Goal: Task Accomplishment & Management: Complete application form

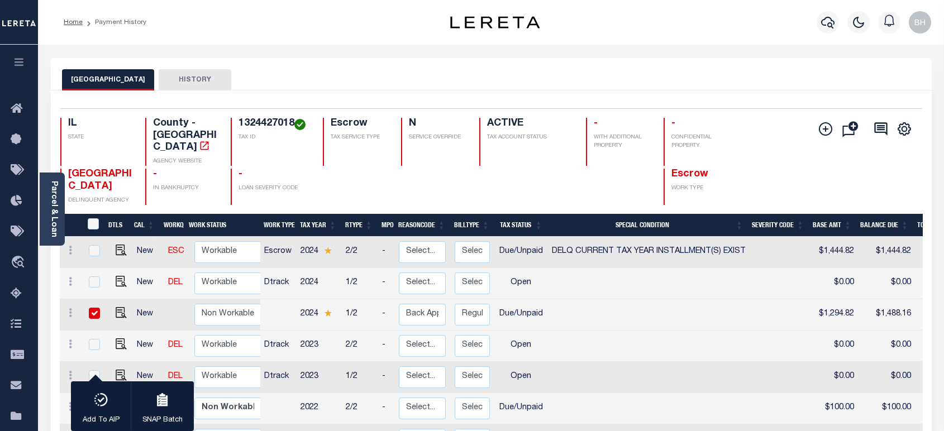
scroll to position [124, 0]
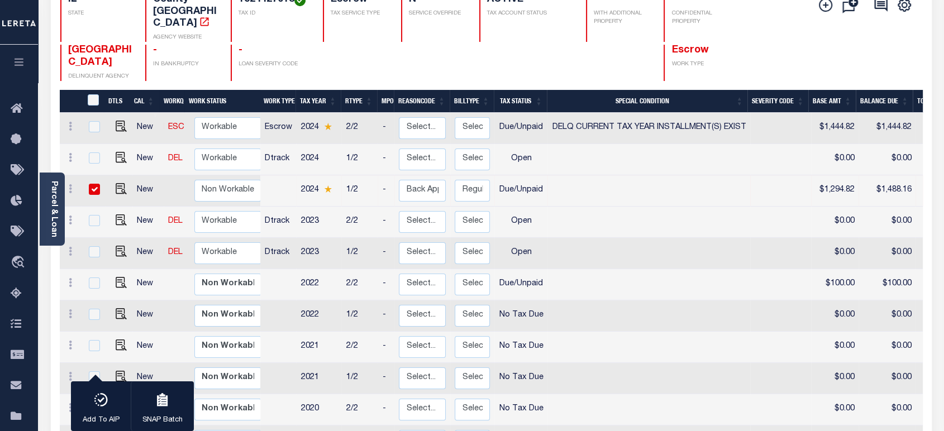
click at [532, 58] on div at bounding box center [525, 63] width 93 height 36
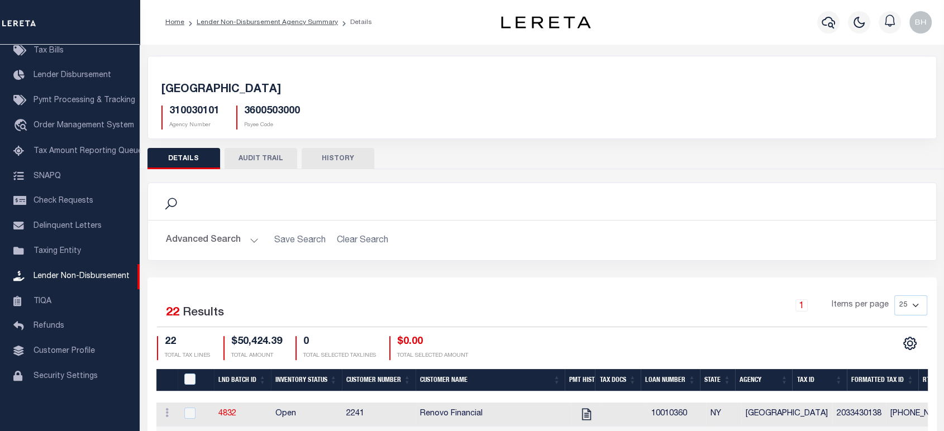
click at [356, 85] on h5 "BRONX CITY" at bounding box center [541, 89] width 761 height 13
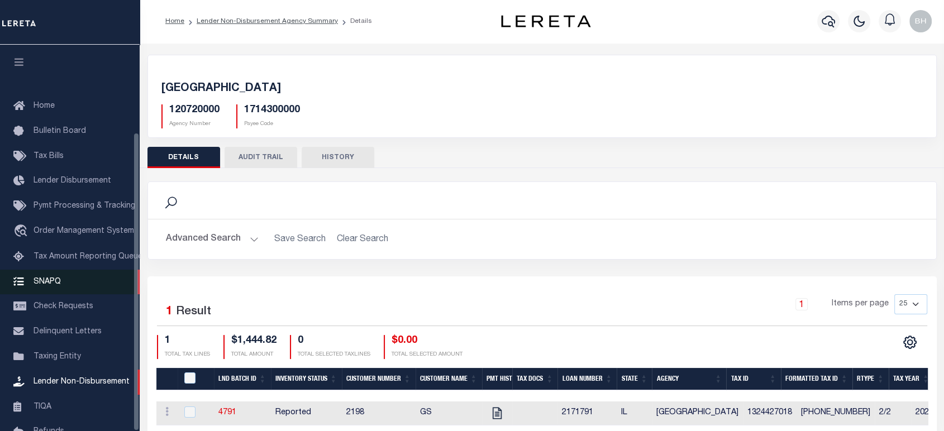
scroll to position [113, 0]
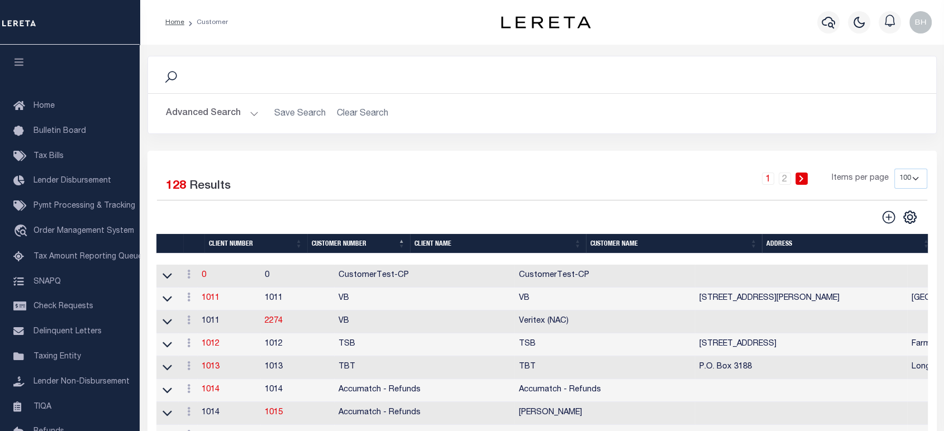
scroll to position [113, 0]
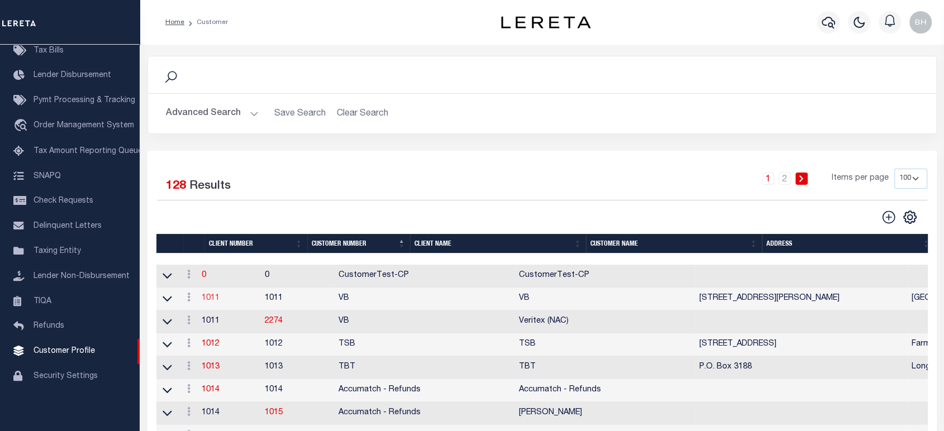
click at [216, 300] on link "1011" at bounding box center [211, 298] width 18 height 8
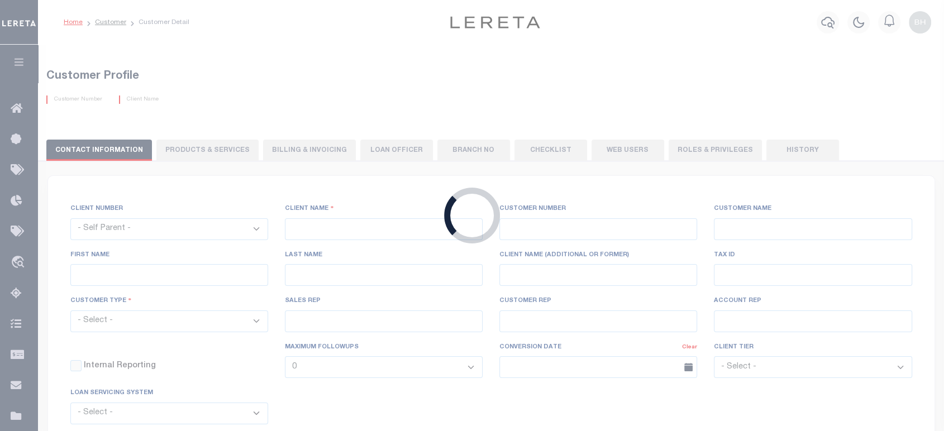
select select
type input "VB"
type input "1011"
type input "VB"
type input "Guy"
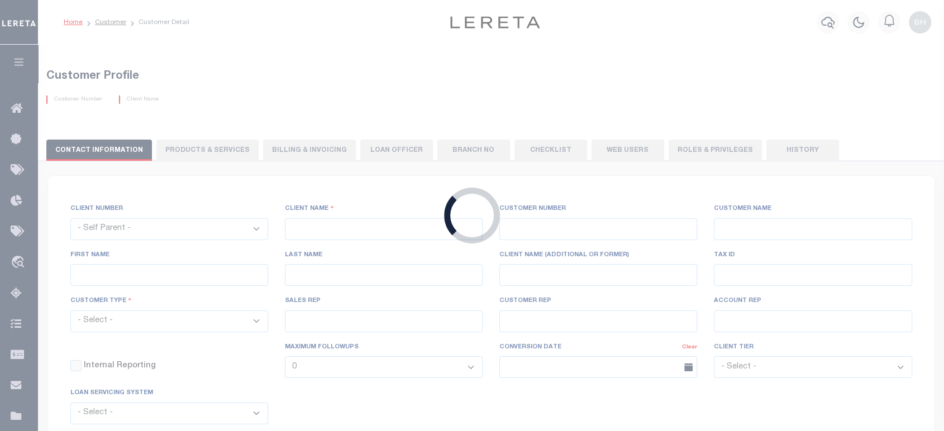
type input "Madison"
select select "Mixed Portfolio"
type input "Paula Kitchens"
type input "Beth Wiebe"
type input "11/17/2022"
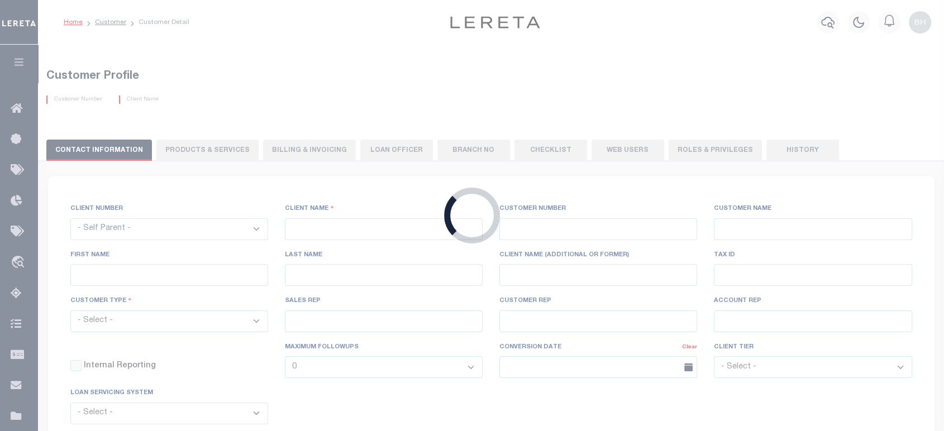
select select "Tier 3"
checkbox input "true"
select select
type textarea "$5 parcel fee for each parcel greater than 4."
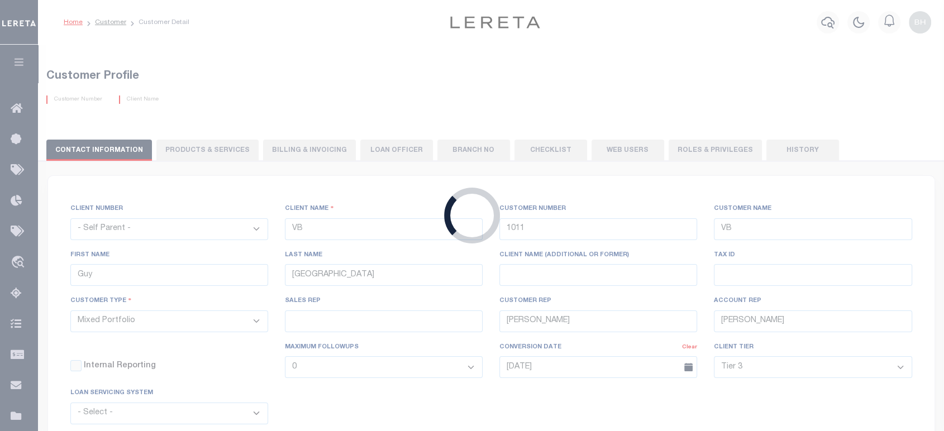
type input "0"
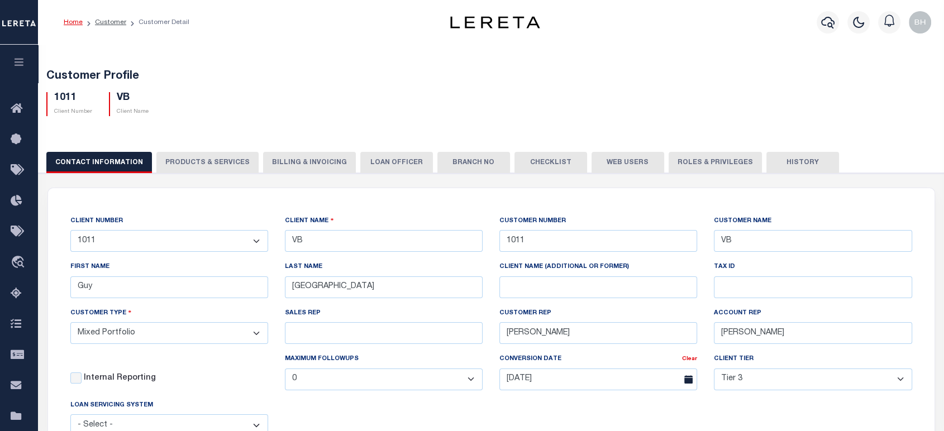
click at [206, 162] on button "PRODUCTS & SERVICES" at bounding box center [207, 162] width 102 height 21
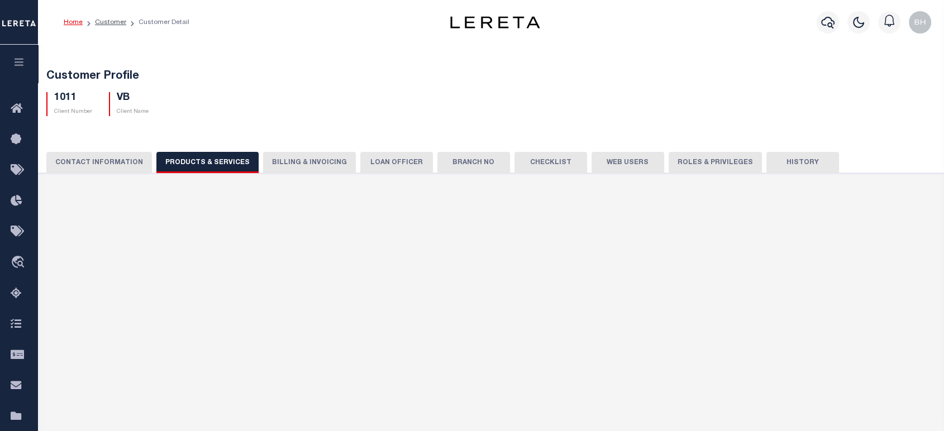
select select "STX"
radio input "true"
checkbox input "true"
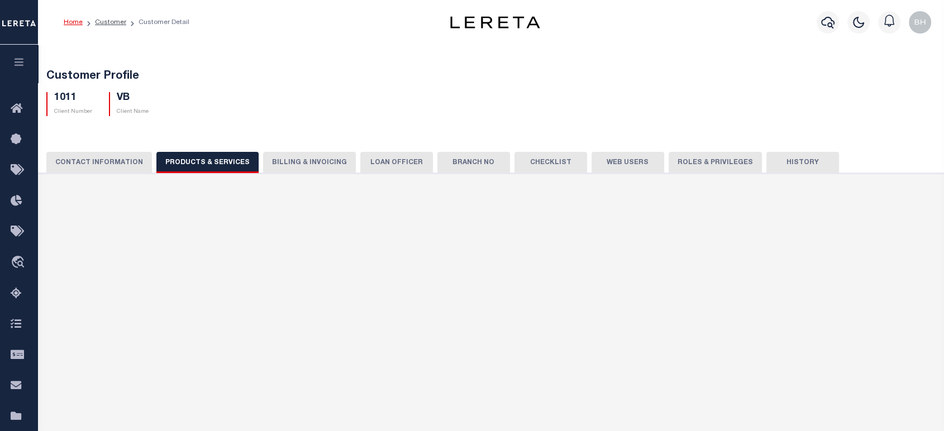
checkbox input "true"
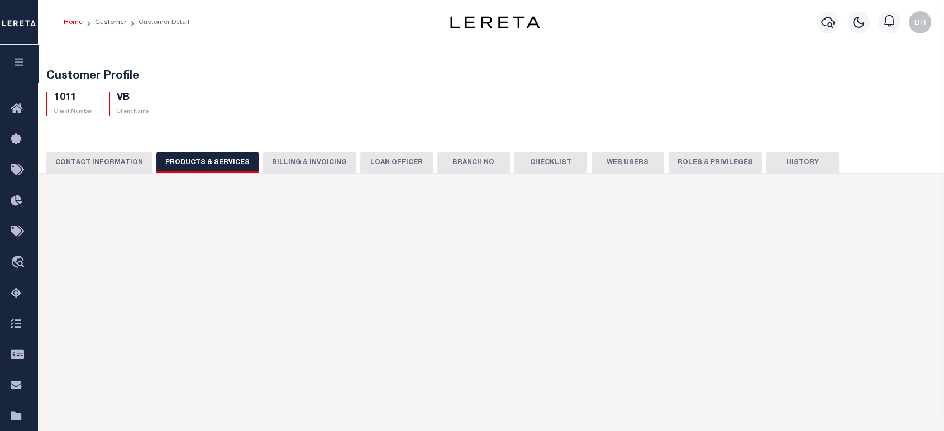
checkbox input "true"
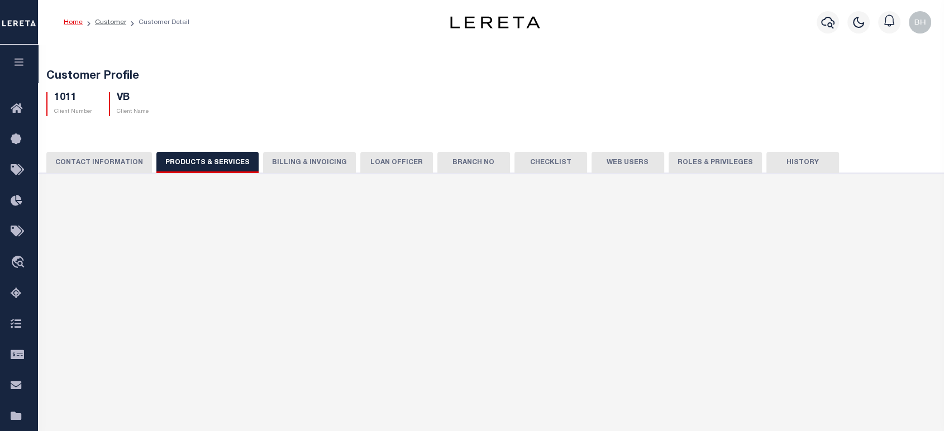
checkbox input "true"
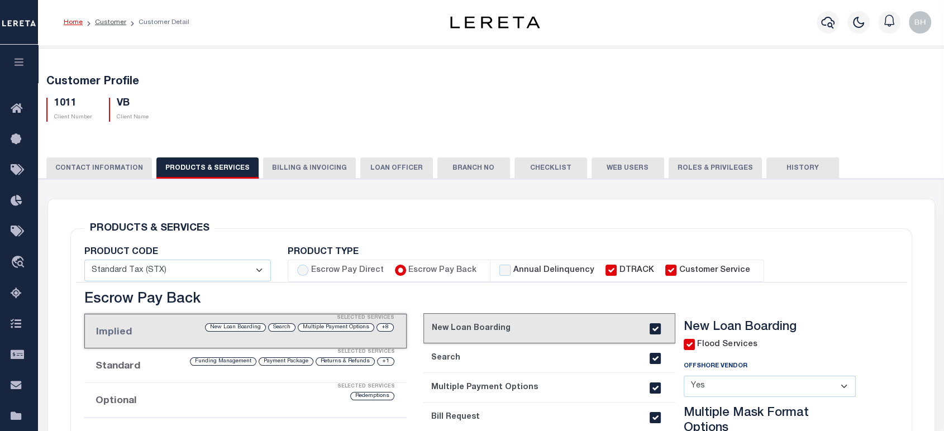
scroll to position [124, 0]
